Goal: Task Accomplishment & Management: Complete application form

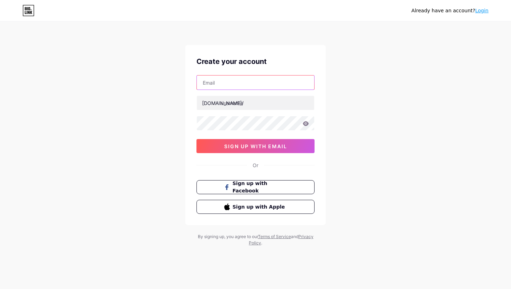
click at [280, 84] on input "text" at bounding box center [255, 82] width 117 height 14
type input "splashysoap@hotmail.com"
click at [281, 96] on div at bounding box center [255, 103] width 118 height 15
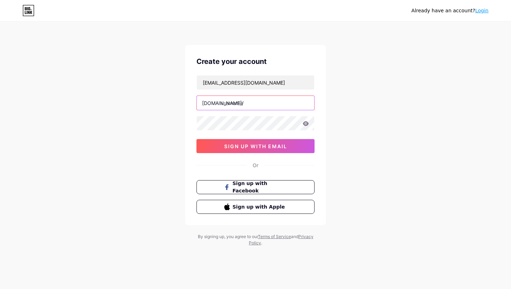
click at [277, 103] on input "text" at bounding box center [255, 103] width 117 height 14
type input "splashy"
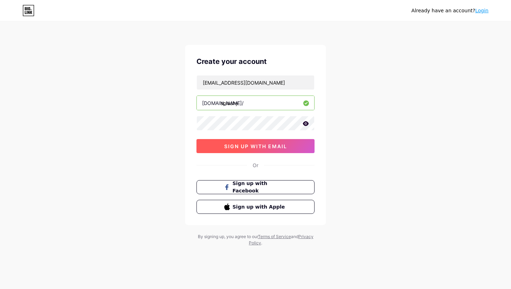
click at [278, 148] on span "sign up with email" at bounding box center [255, 146] width 63 height 6
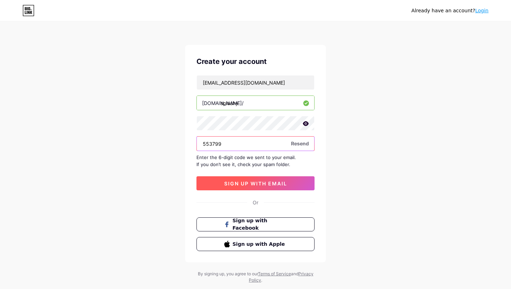
type input "553799"
click at [254, 180] on button "sign up with email" at bounding box center [255, 183] width 118 height 14
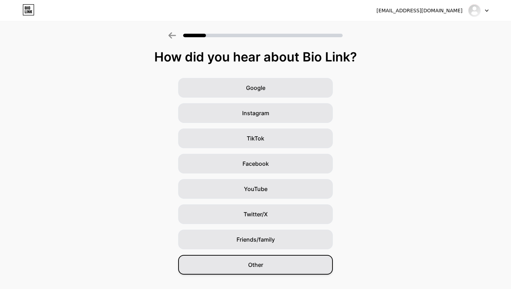
click at [261, 262] on span "Other" at bounding box center [255, 265] width 15 height 8
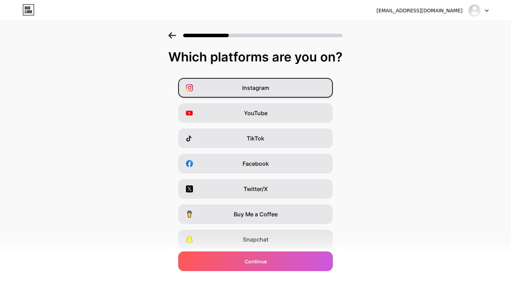
click at [274, 88] on div "Instagram" at bounding box center [255, 88] width 154 height 20
click at [262, 163] on span "Facebook" at bounding box center [255, 163] width 26 height 8
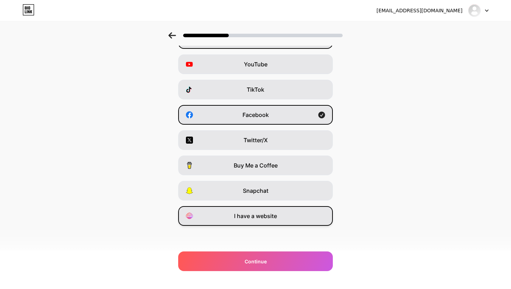
scroll to position [49, 0]
click at [260, 213] on span "I have a website" at bounding box center [255, 216] width 43 height 8
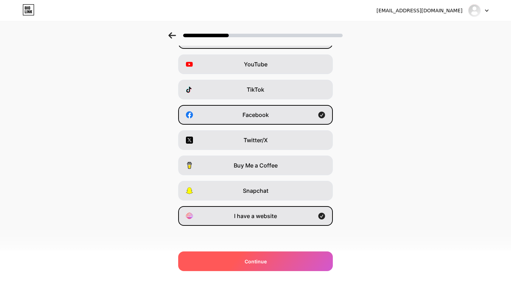
click at [263, 264] on span "Continue" at bounding box center [255, 261] width 22 height 7
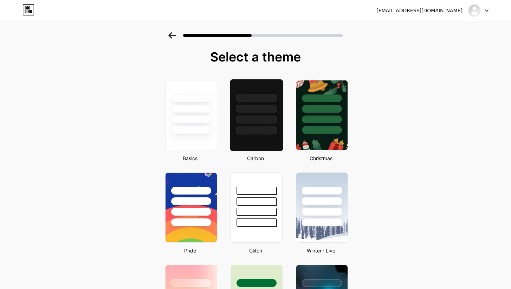
scroll to position [0, 0]
click at [244, 113] on div at bounding box center [256, 106] width 53 height 55
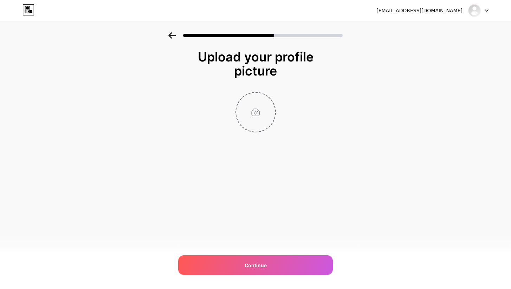
click at [257, 112] on input "file" at bounding box center [255, 112] width 39 height 39
type input "C:\fakepath\Logo Handmade soap INSTA colors copy.png"
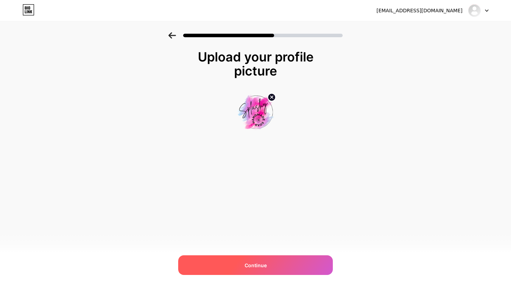
click at [299, 268] on div "Continue" at bounding box center [255, 265] width 154 height 20
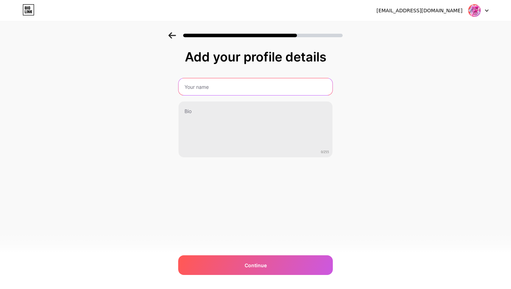
click at [304, 90] on input "text" at bounding box center [255, 86] width 154 height 17
type input "Splashy"
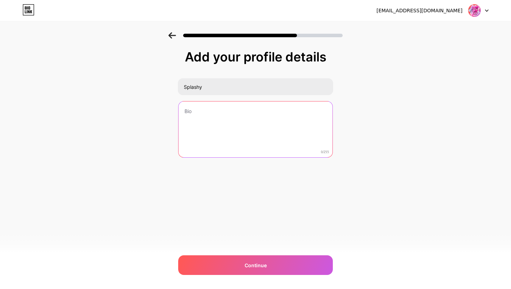
click at [296, 131] on textarea at bounding box center [255, 129] width 154 height 57
paste textarea "Products handmade in Quebec, Canada ⚜️🇨🇦 Montreal 📍 SLS free and Natural soap &…"
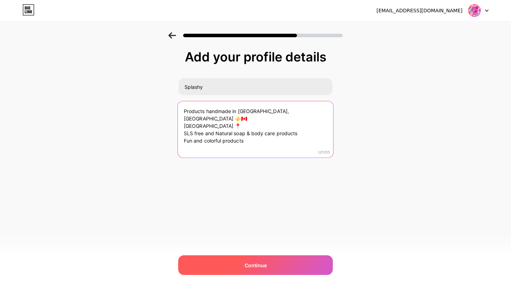
type textarea "Products handmade in Quebec, Canada ⚜️🇨🇦 Montreal 📍 SLS free and Natural soap &…"
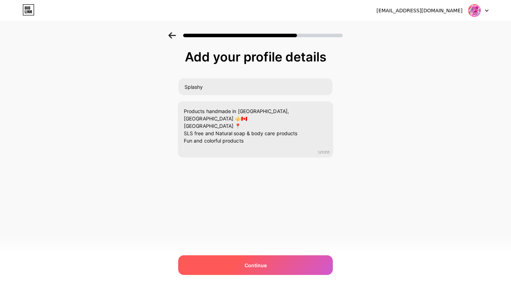
click at [261, 261] on div "Continue" at bounding box center [255, 265] width 154 height 20
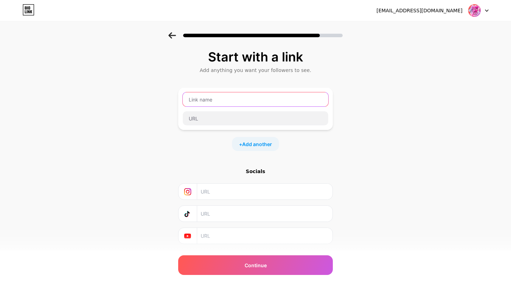
click at [259, 96] on input "text" at bounding box center [255, 99] width 145 height 14
click at [247, 184] on input "text" at bounding box center [263, 192] width 127 height 16
paste input "https://www.instagram.com/splashysoap/"
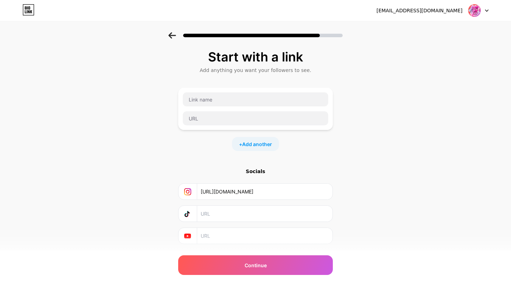
type input "https://www.instagram.com/splashysoap/"
click at [311, 158] on div "Start with a link Add anything you want your followers to see. + Add another So…" at bounding box center [255, 147] width 154 height 194
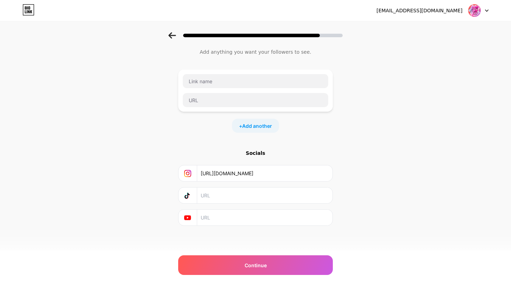
scroll to position [18, 0]
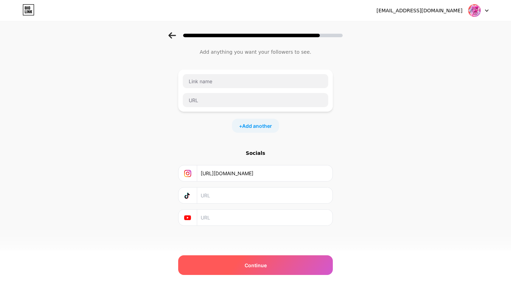
click at [259, 262] on span "Continue" at bounding box center [255, 265] width 22 height 7
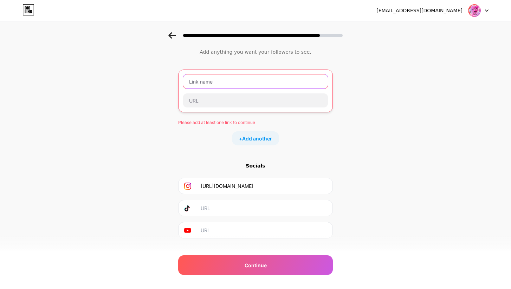
click at [259, 82] on input "text" at bounding box center [255, 81] width 145 height 14
click at [259, 138] on span "Add another" at bounding box center [257, 138] width 30 height 7
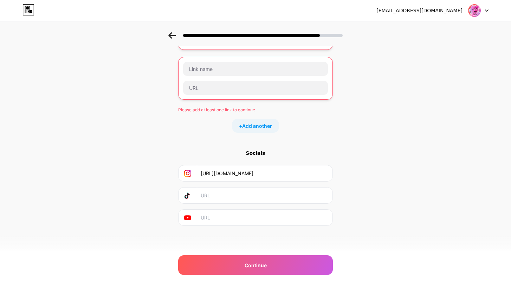
scroll to position [81, 0]
click at [225, 218] on input "text" at bounding box center [263, 218] width 127 height 16
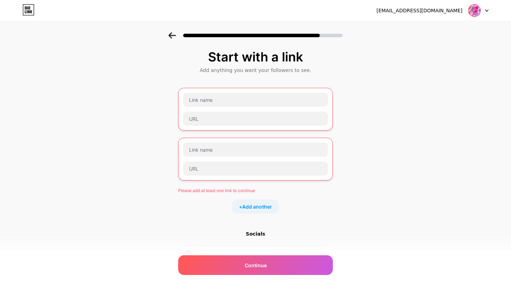
scroll to position [0, 0]
click at [239, 101] on input "text" at bounding box center [255, 100] width 145 height 14
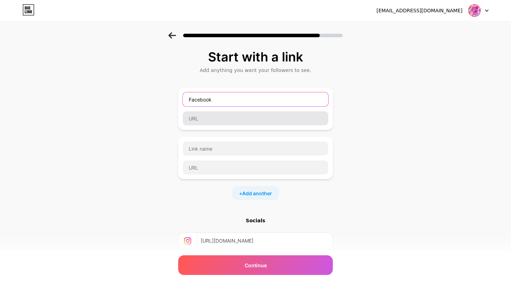
type input "Facebook"
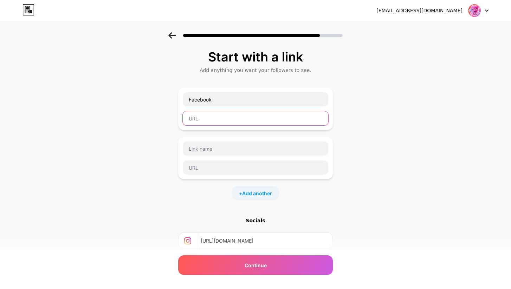
click at [251, 114] on input "text" at bounding box center [255, 118] width 145 height 14
paste input "https://www.facebook.com/SplashySoap/"
type input "https://www.facebook.com/SplashySoap/"
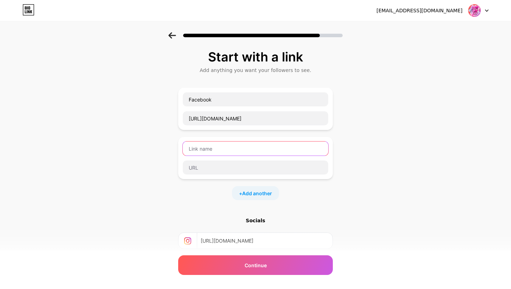
click at [275, 148] on input "text" at bounding box center [255, 149] width 145 height 14
type input "Website"
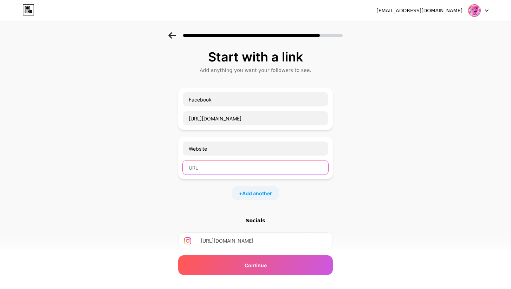
click at [285, 164] on input "text" at bounding box center [255, 167] width 145 height 14
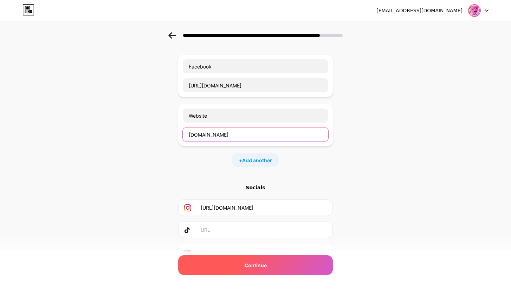
scroll to position [43, 0]
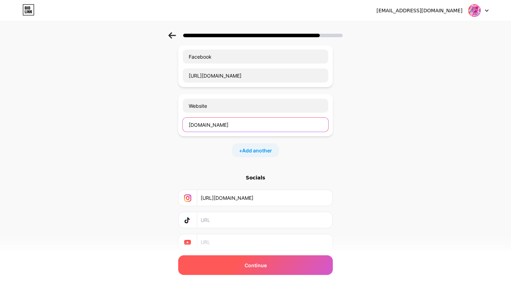
type input "www.splashysoap.ca"
click at [281, 268] on div "Continue" at bounding box center [255, 265] width 154 height 20
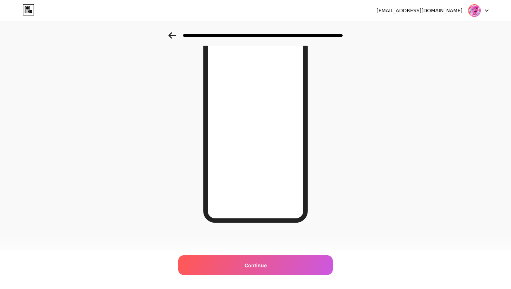
scroll to position [64, 0]
click at [174, 35] on icon at bounding box center [172, 35] width 8 height 6
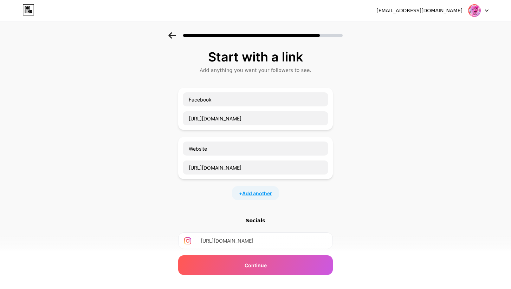
click at [246, 193] on span "Add another" at bounding box center [257, 193] width 30 height 7
click at [240, 196] on input "text" at bounding box center [255, 198] width 145 height 14
type input "I"
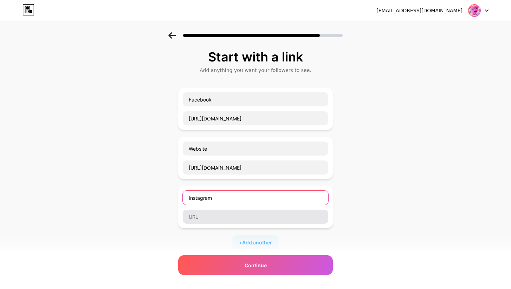
type input "Instagram"
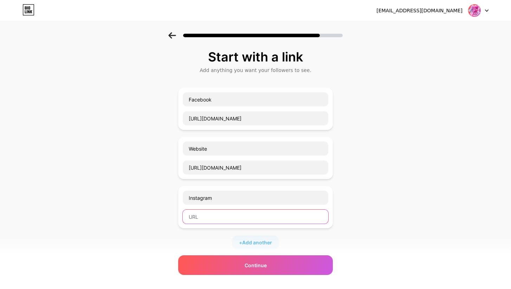
click at [241, 217] on input "text" at bounding box center [255, 217] width 145 height 14
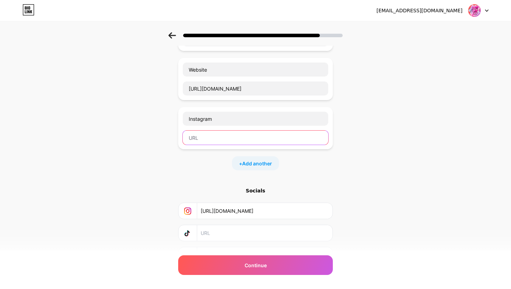
scroll to position [84, 0]
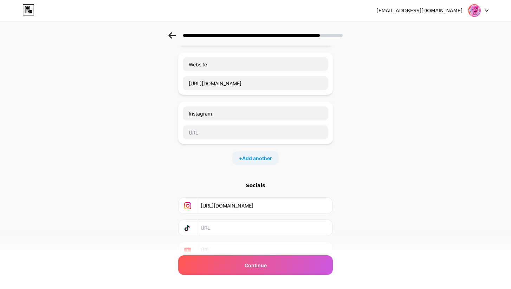
drag, startPoint x: 302, startPoint y: 206, endPoint x: 200, endPoint y: 208, distance: 101.5
click at [200, 208] on input "https://www.instagram.com/splashysoap/" at bounding box center [263, 206] width 127 height 16
click at [217, 131] on input "text" at bounding box center [255, 132] width 145 height 14
paste input "https://www.instagram.com/splashysoap/"
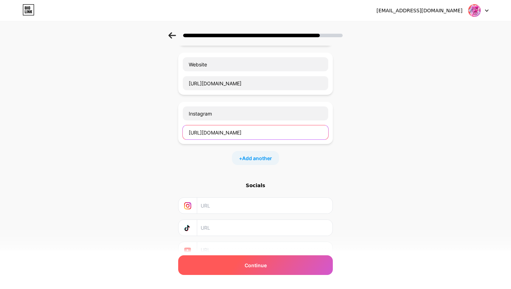
type input "https://www.instagram.com/splashysoap/"
click at [284, 263] on div "Continue" at bounding box center [255, 265] width 154 height 20
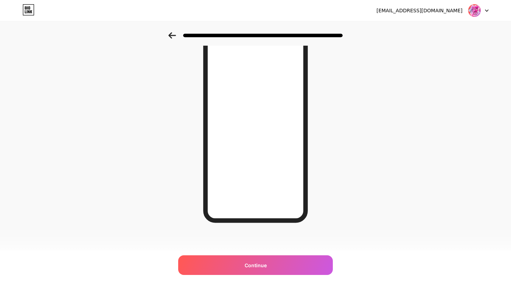
scroll to position [64, 0]
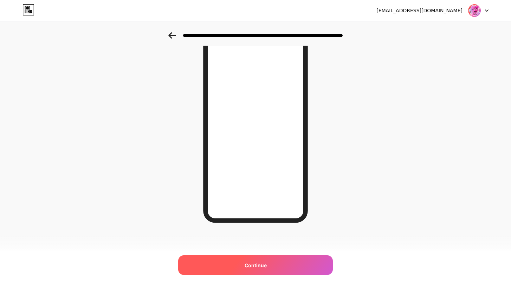
click at [271, 264] on div "Continue" at bounding box center [255, 265] width 154 height 20
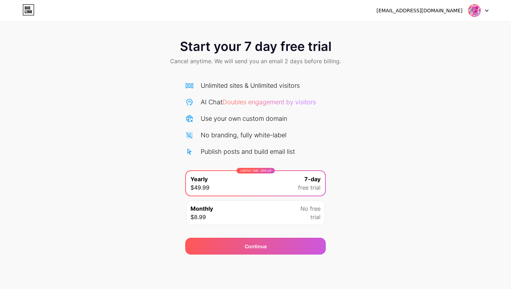
click at [373, 178] on div "Start your 7 day free trial Cancel anytime. We will send you an email 2 days be…" at bounding box center [255, 143] width 511 height 222
